Goal: Task Accomplishment & Management: Manage account settings

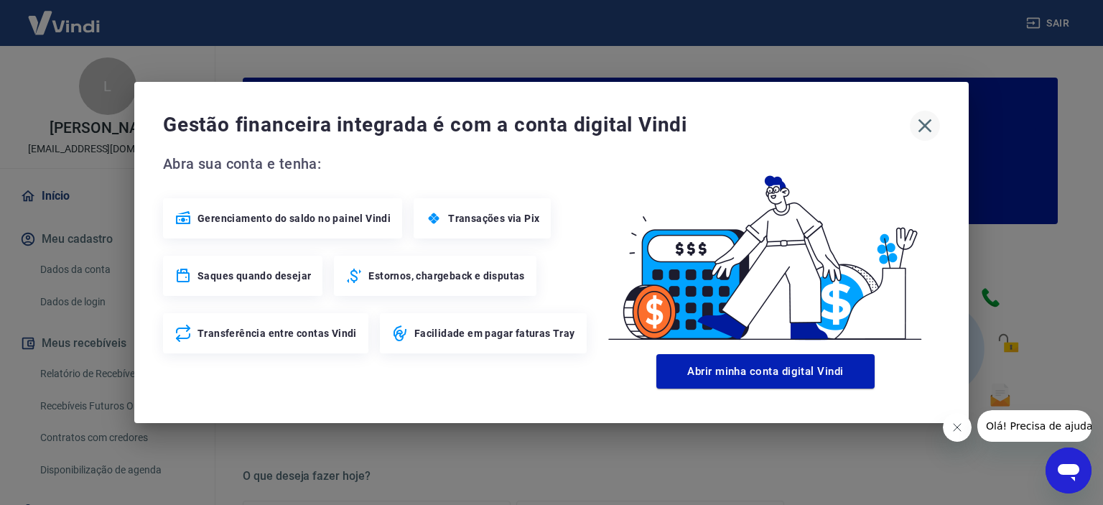
click at [925, 126] on icon "button" at bounding box center [925, 126] width 14 height 14
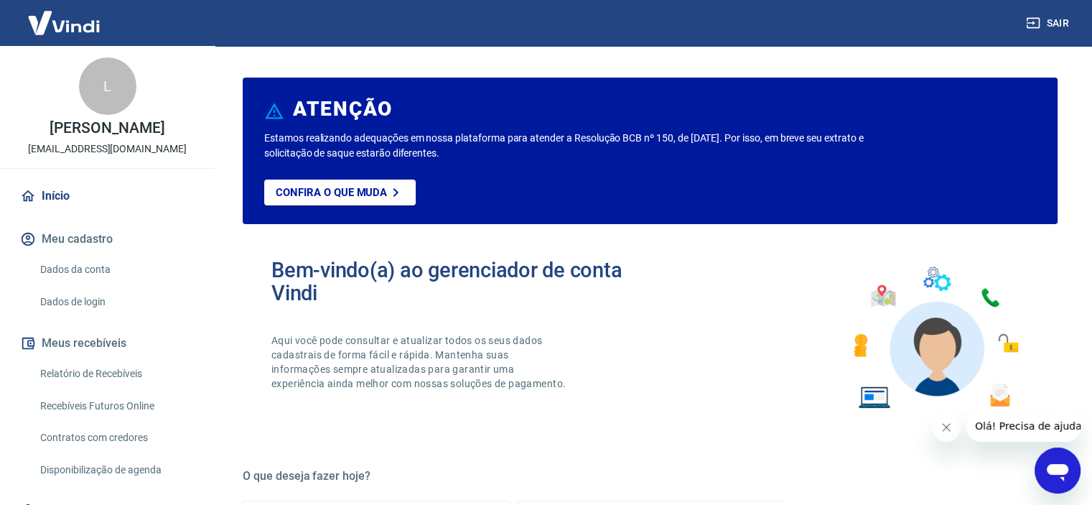
click at [943, 430] on icon "Fechar mensagem da empresa" at bounding box center [946, 426] width 11 height 11
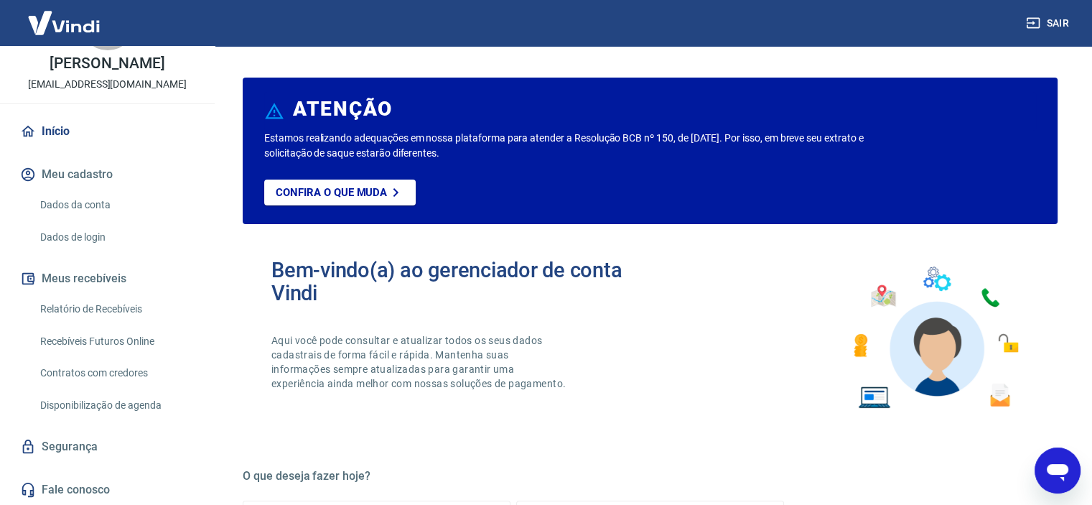
scroll to position [239, 0]
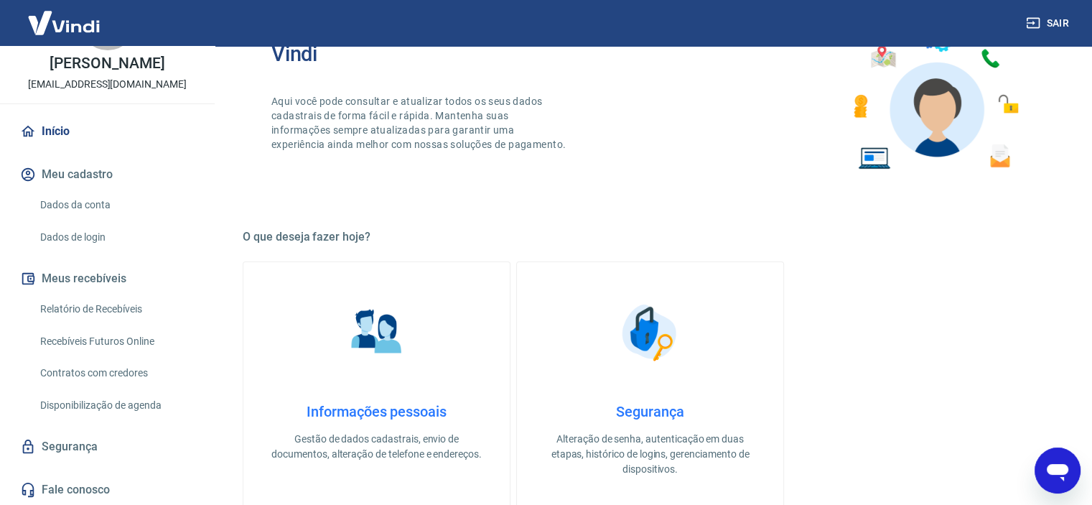
click at [80, 450] on link "Segurança" at bounding box center [107, 447] width 180 height 32
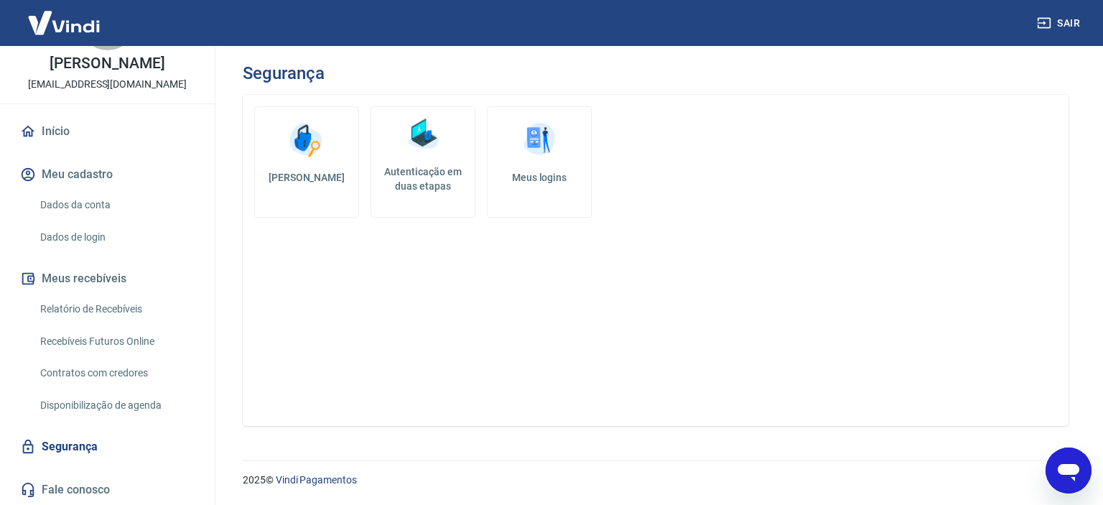
click at [431, 168] on h5 "Autenticação em duas etapas" at bounding box center [423, 178] width 92 height 29
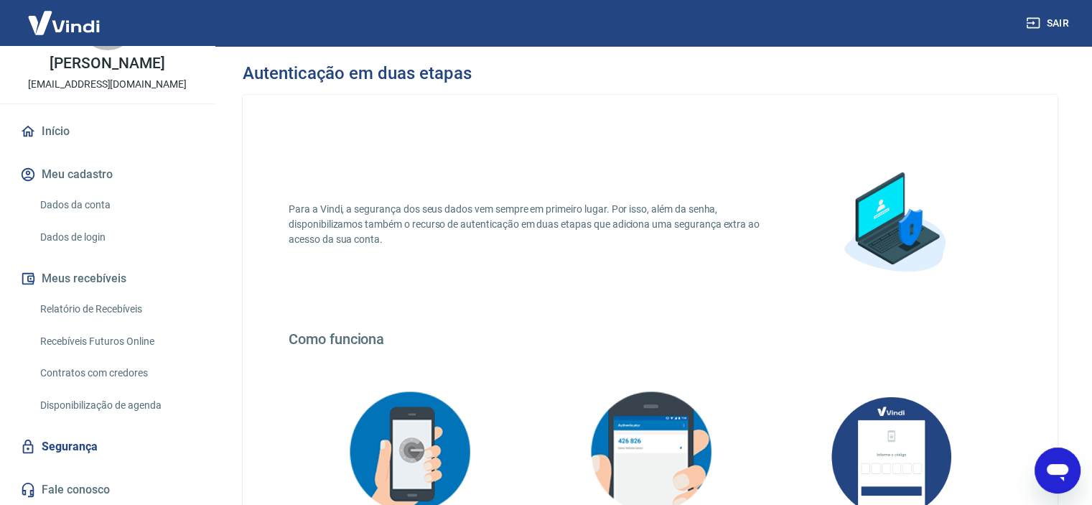
scroll to position [239, 0]
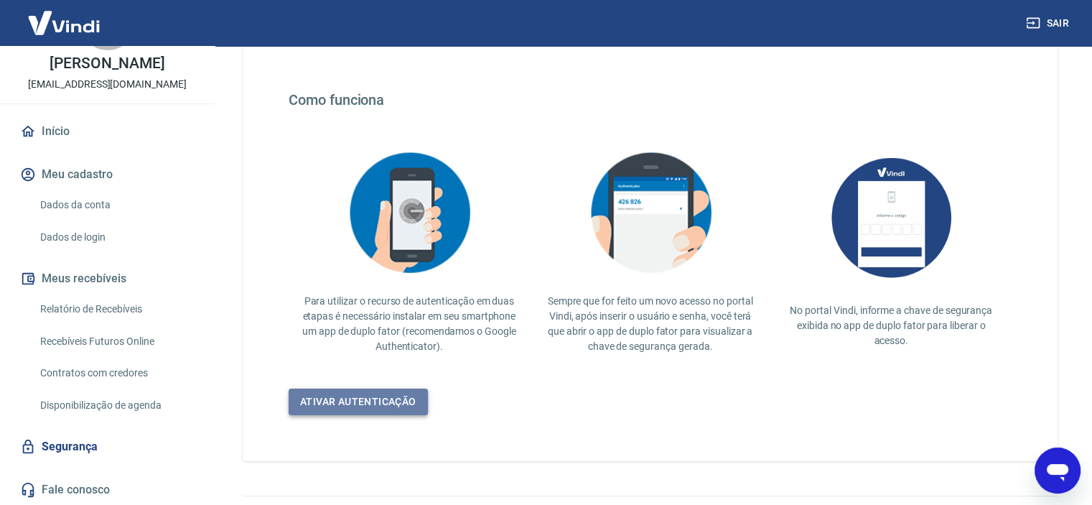
click at [357, 404] on link "Ativar autenticação" at bounding box center [358, 401] width 139 height 27
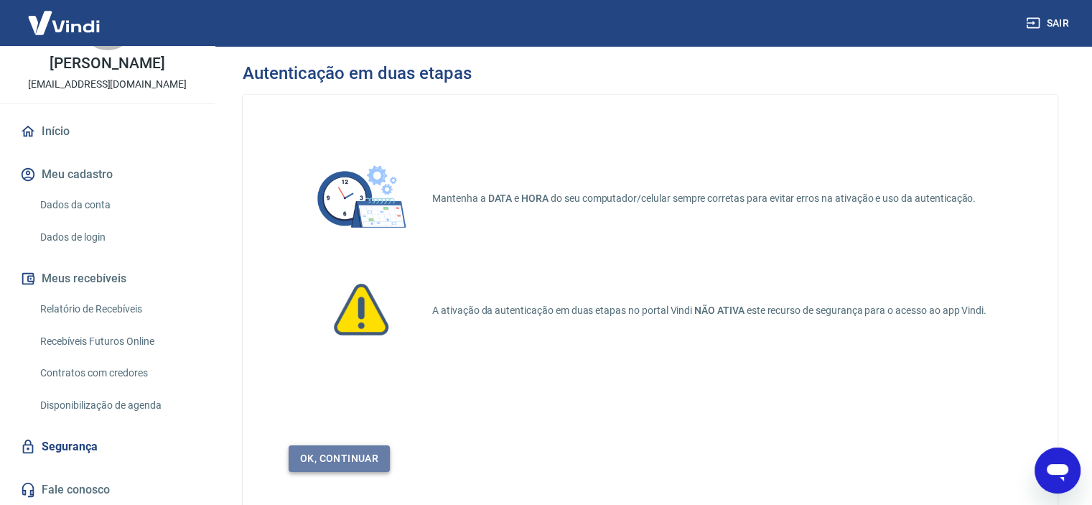
click at [354, 463] on link "Ok, continuar" at bounding box center [339, 458] width 101 height 27
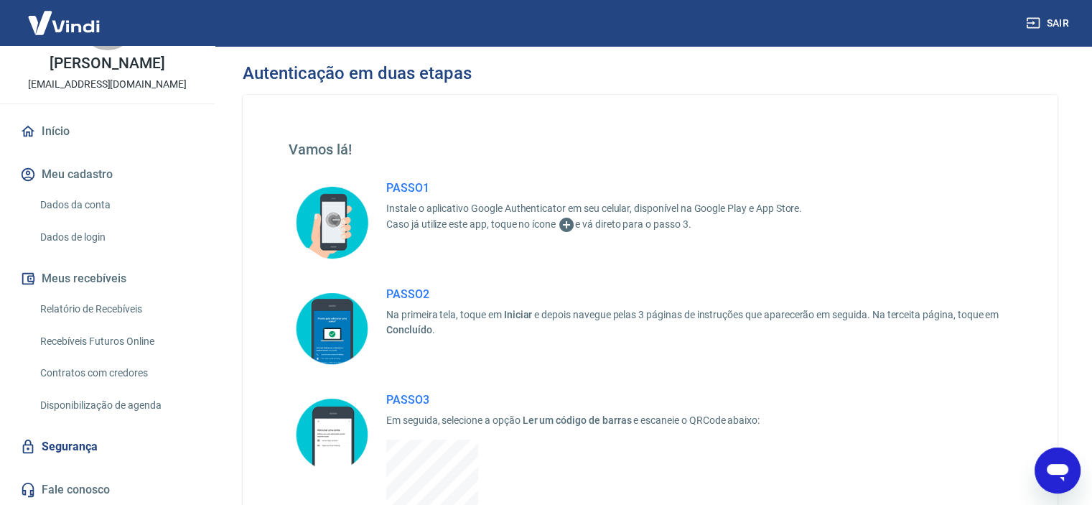
scroll to position [239, 0]
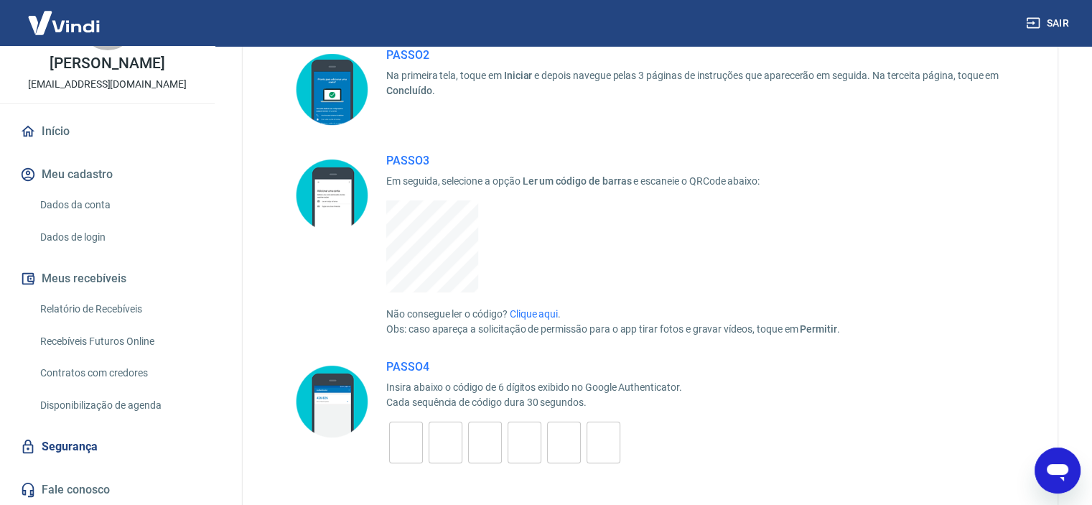
click at [395, 442] on input "tel" at bounding box center [406, 442] width 34 height 31
type input "1"
type input "2"
type input "8"
type input "4"
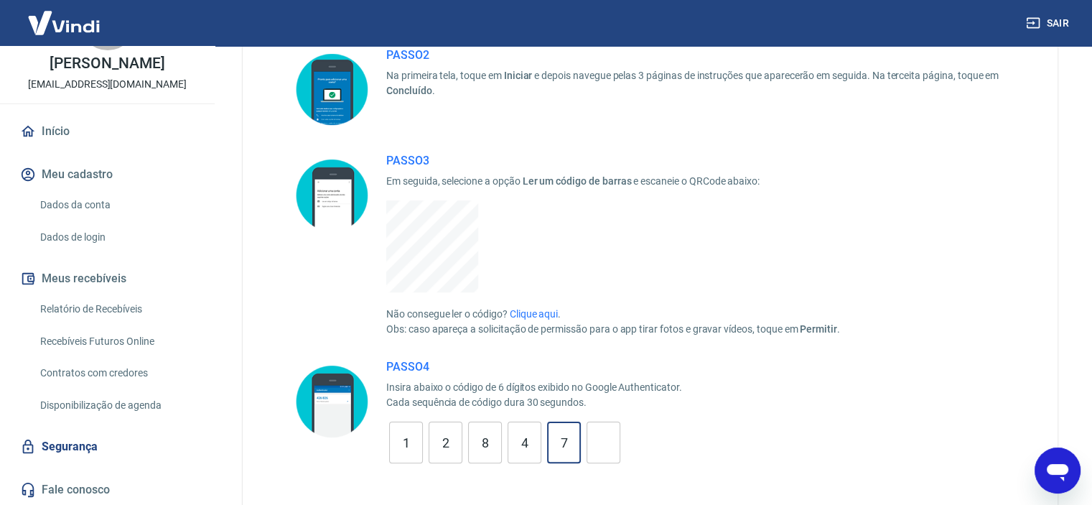
type input "7"
type input "2"
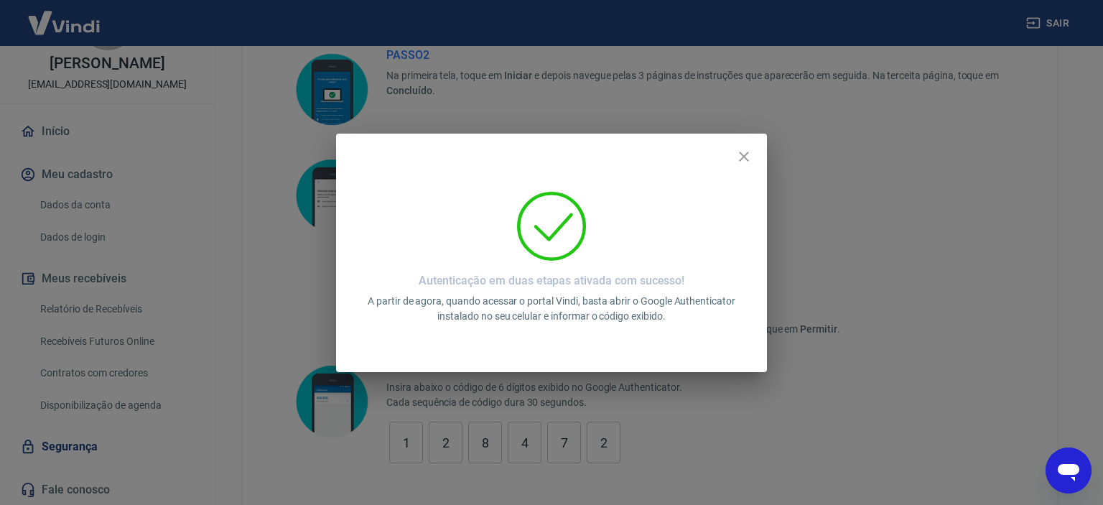
click at [636, 322] on p "A partir de agora, quando acessar o portal Vindi, basta abrir o Google Authenti…" at bounding box center [551, 309] width 396 height 30
click at [747, 160] on icon "close" at bounding box center [744, 156] width 10 height 10
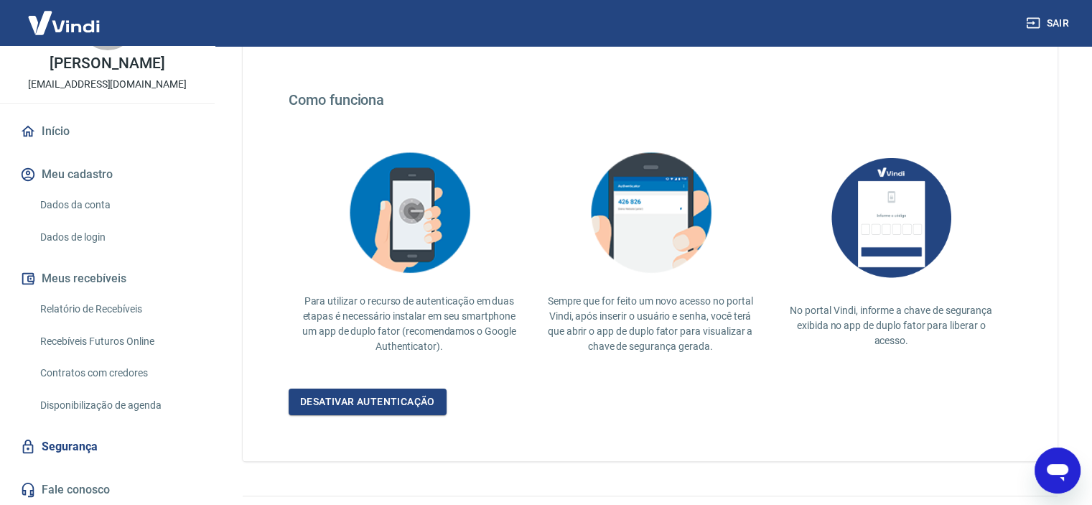
click at [577, 429] on div "Para a Vindi, a segurança dos seus dados vem sempre em primeiro lugar. Por isso…" at bounding box center [650, 158] width 815 height 605
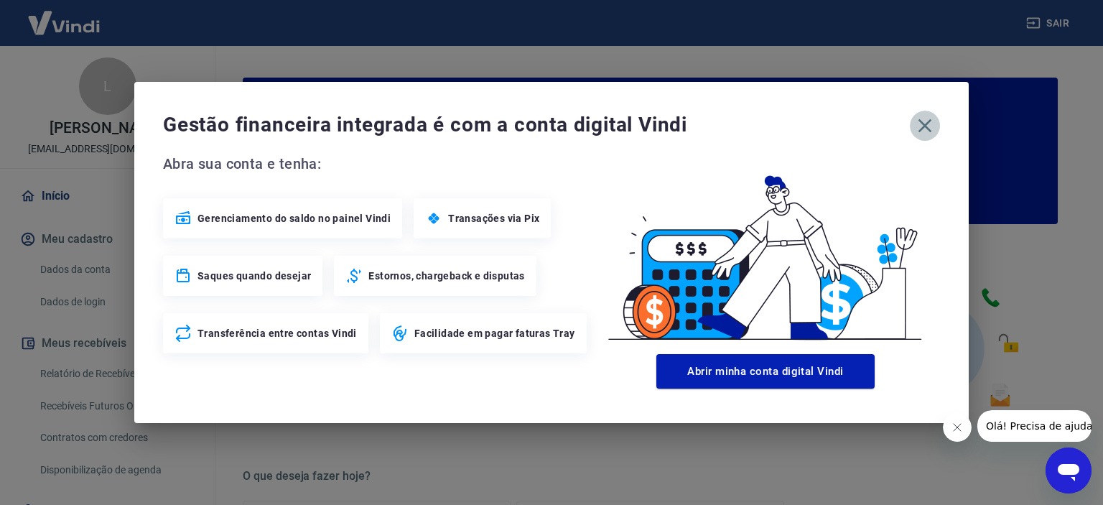
click at [917, 129] on icon "button" at bounding box center [924, 125] width 23 height 23
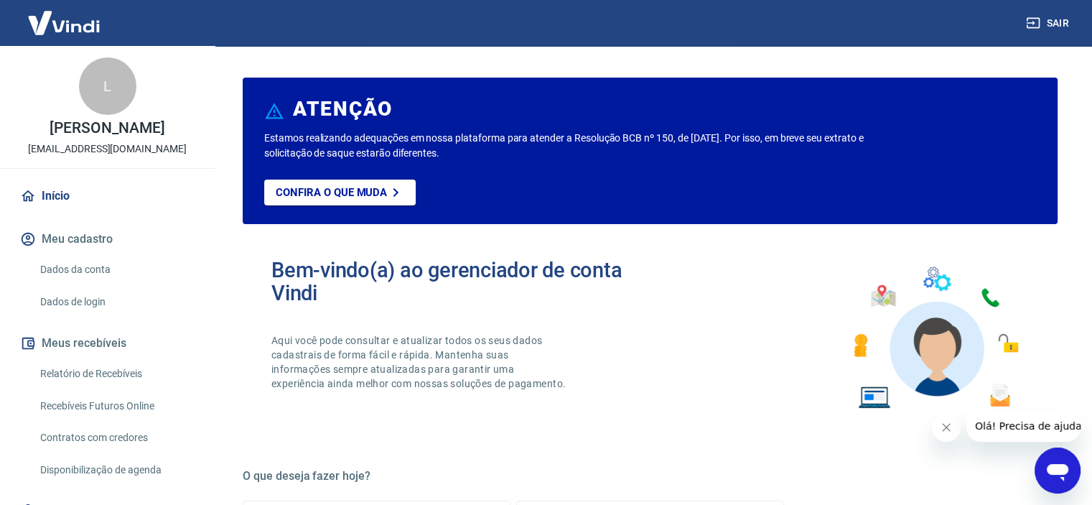
click at [946, 430] on icon "Fechar mensagem da empresa" at bounding box center [946, 426] width 11 height 11
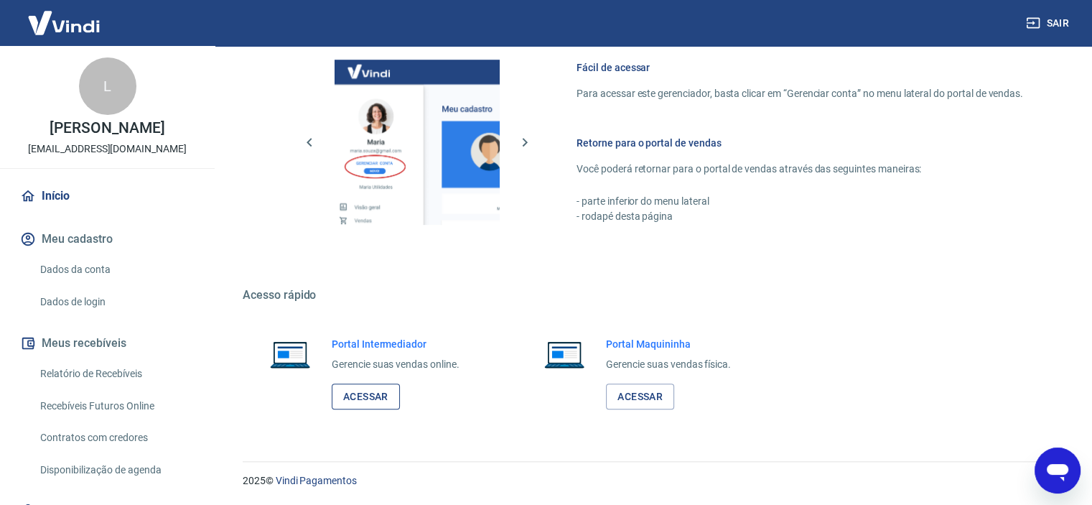
click at [370, 392] on link "Acessar" at bounding box center [366, 396] width 68 height 27
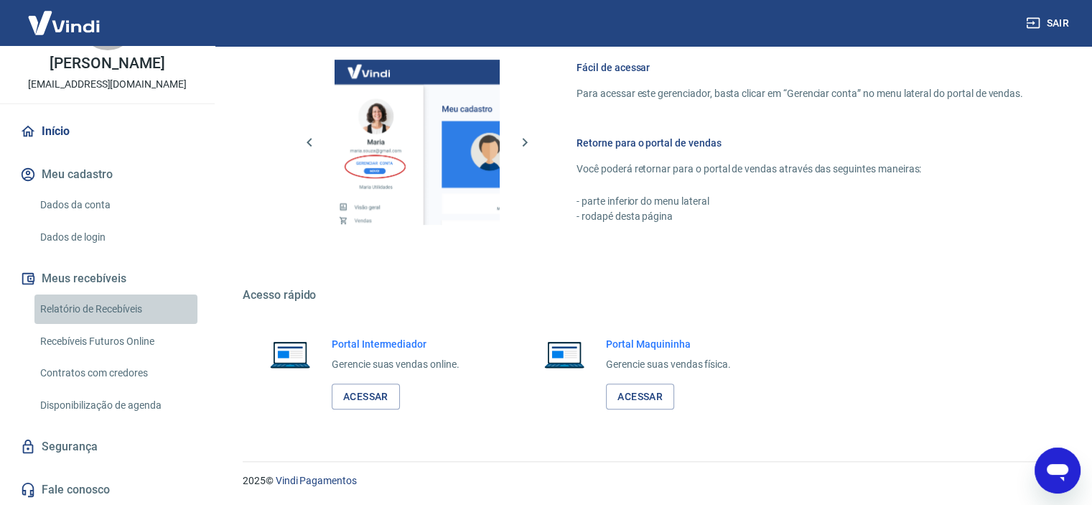
click at [121, 303] on link "Relatório de Recebíveis" at bounding box center [115, 308] width 163 height 29
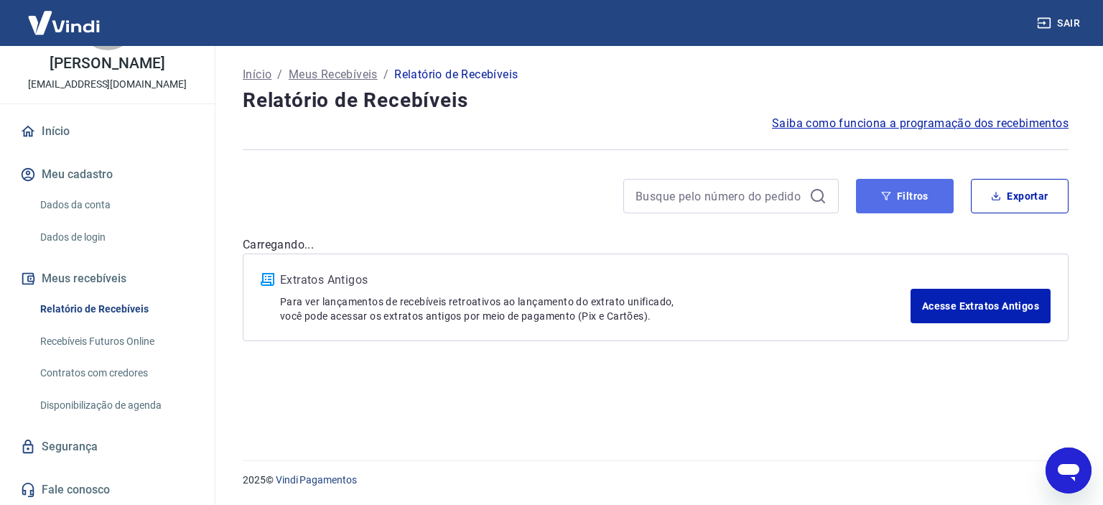
click at [905, 200] on button "Filtros" at bounding box center [905, 196] width 98 height 34
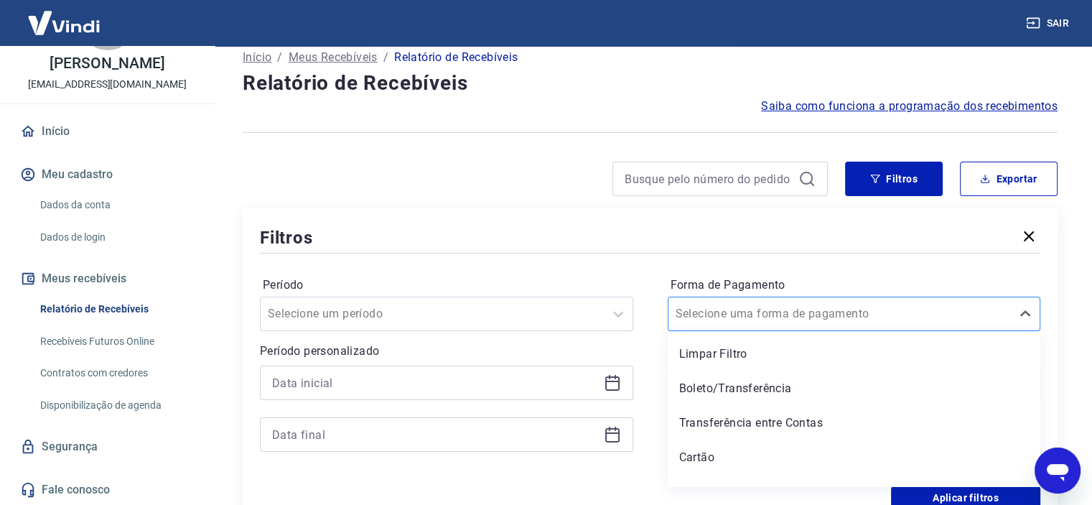
click at [778, 330] on div "option Limpar Filtro focused, 1 of 5. 5 results available. Use Up and Down to c…" at bounding box center [854, 314] width 373 height 34
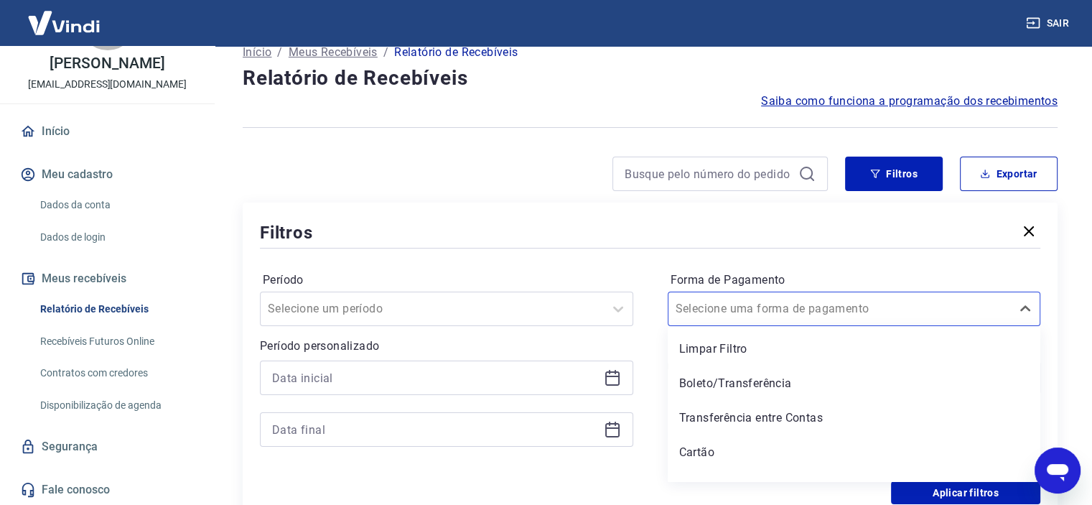
scroll to position [22, 0]
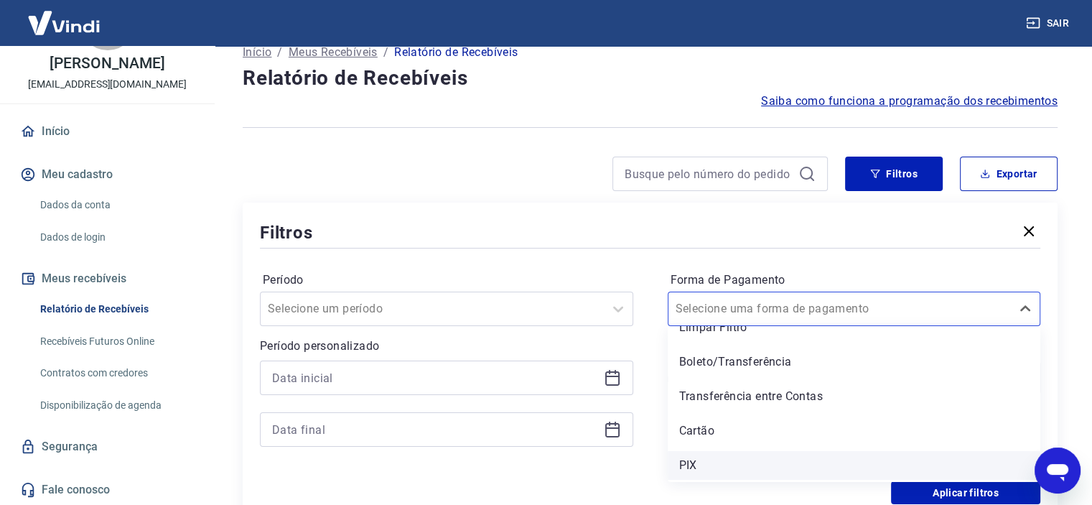
click at [701, 461] on div "PIX" at bounding box center [854, 465] width 373 height 29
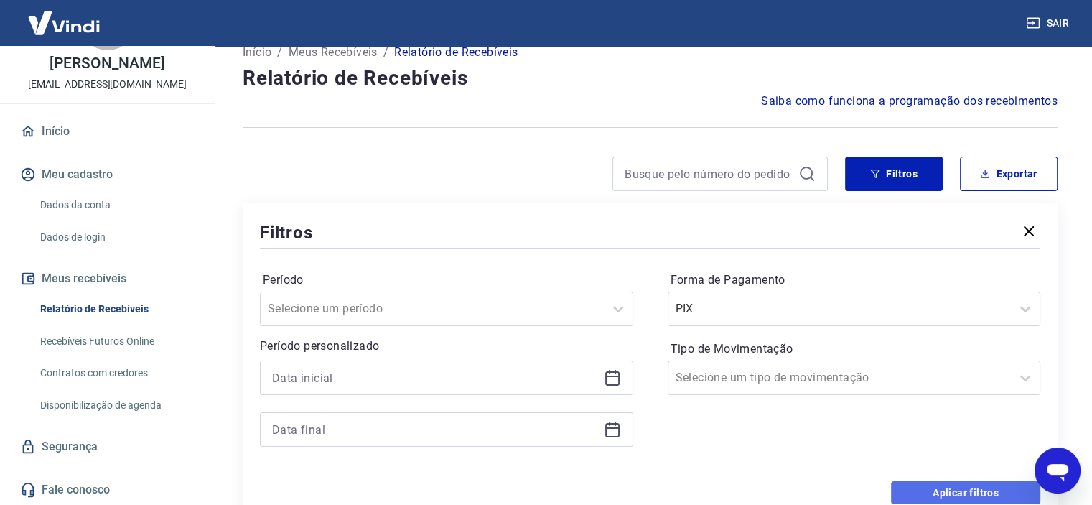
click at [945, 493] on button "Aplicar filtros" at bounding box center [965, 492] width 149 height 23
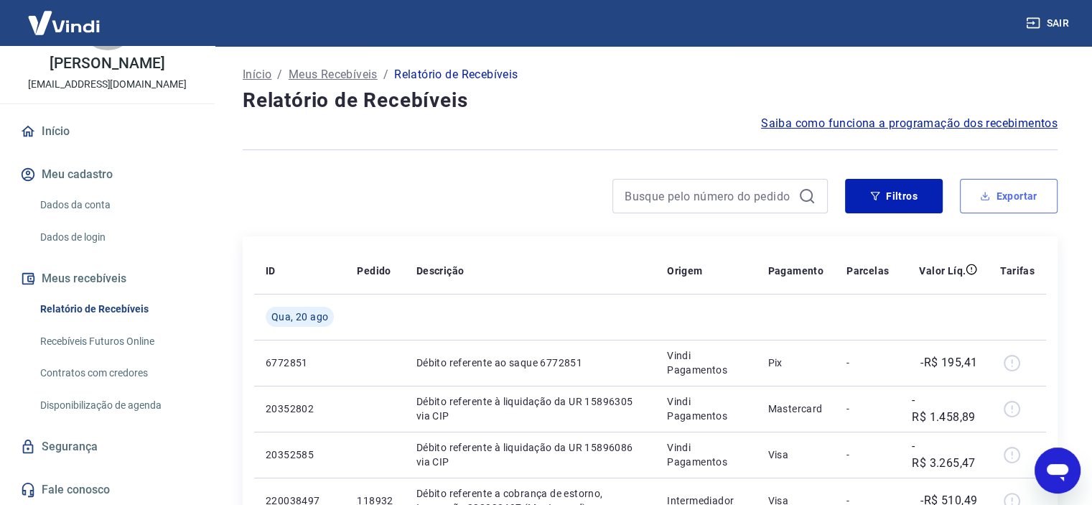
click at [1005, 205] on button "Exportar" at bounding box center [1009, 196] width 98 height 34
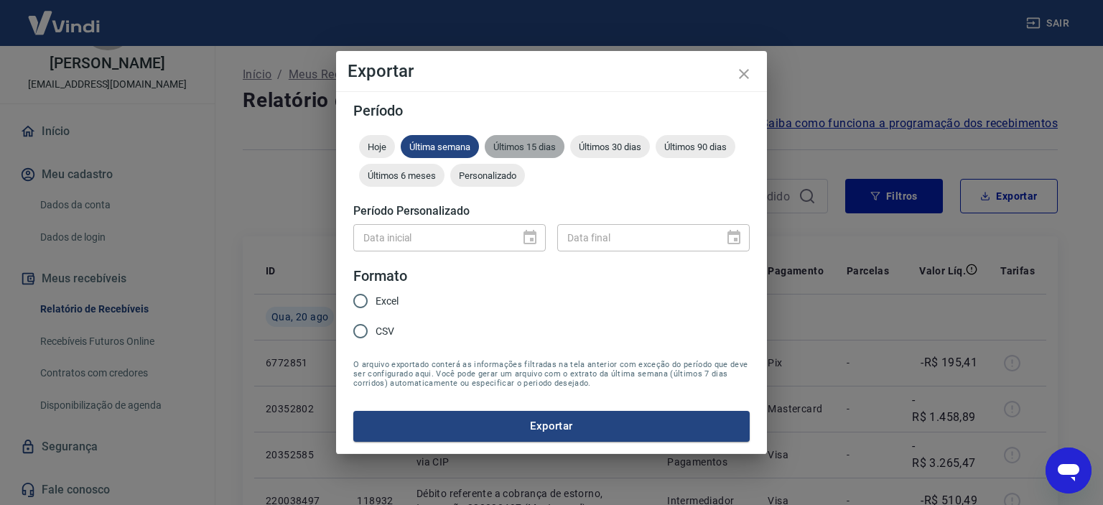
click at [536, 151] on span "Últimos 15 dias" at bounding box center [525, 146] width 80 height 11
click at [373, 306] on input "Excel" at bounding box center [360, 301] width 30 height 30
radio input "true"
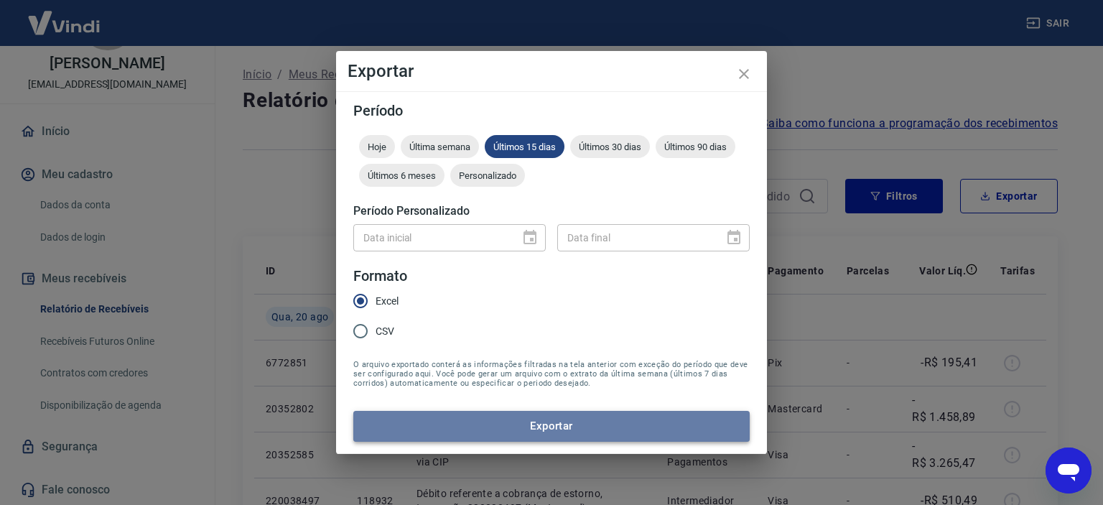
click at [539, 423] on button "Exportar" at bounding box center [551, 426] width 396 height 30
